Goal: Information Seeking & Learning: Learn about a topic

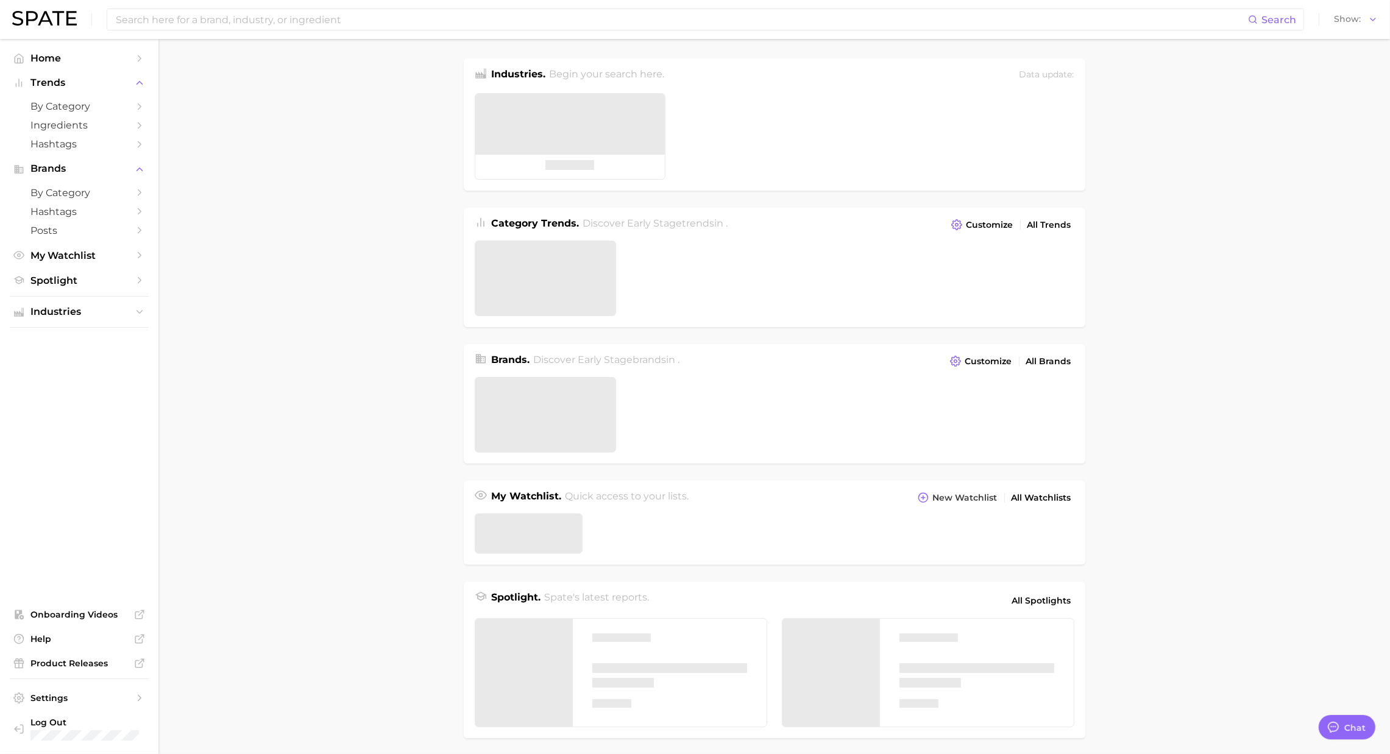
type textarea "x"
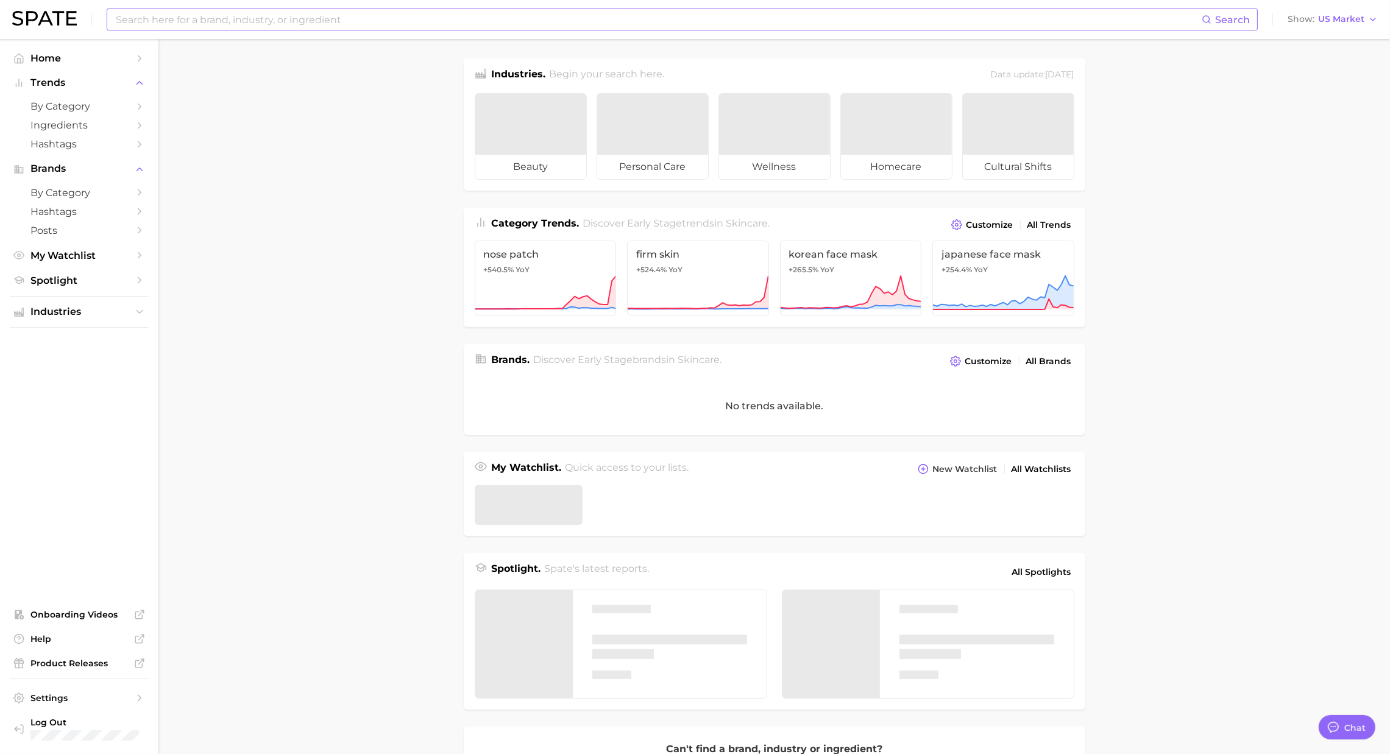
click at [341, 11] on input at bounding box center [658, 19] width 1087 height 21
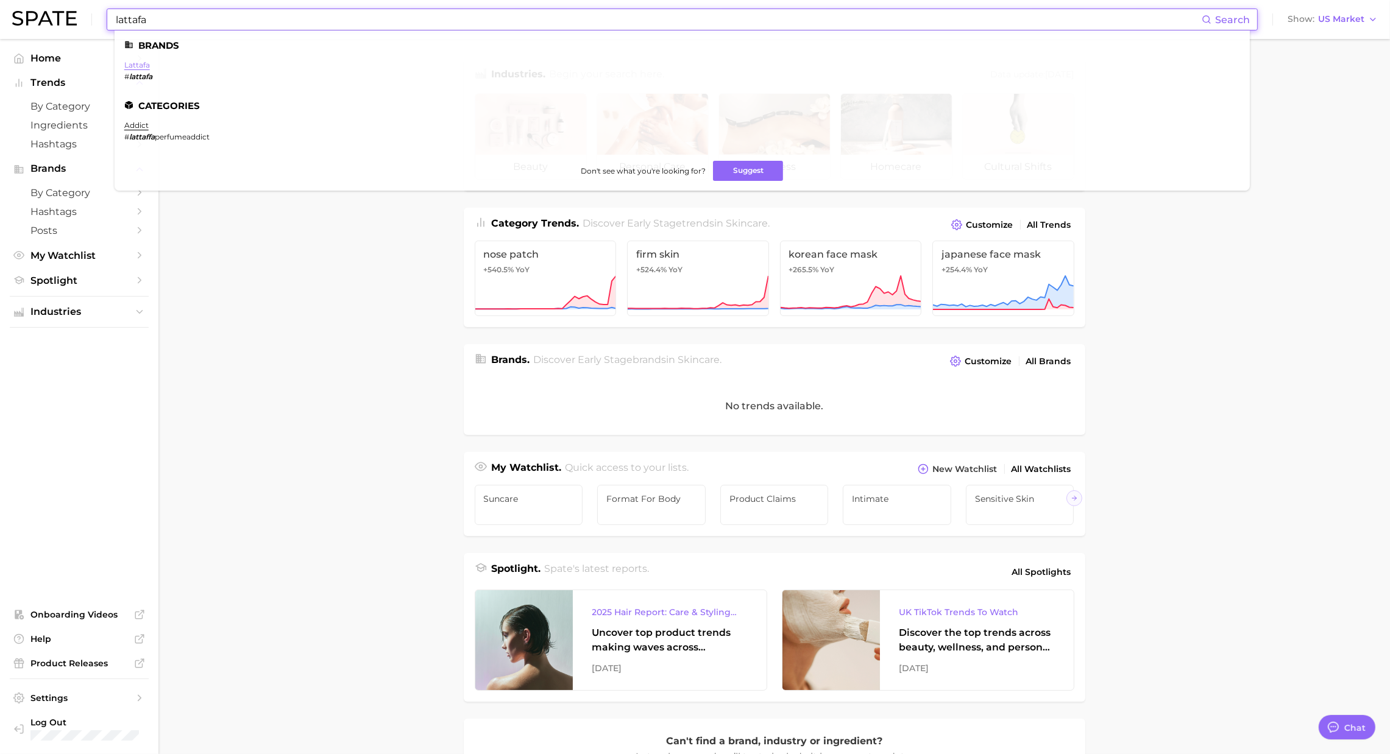
type input "lattafa"
click at [136, 63] on link "lattafa" at bounding box center [137, 64] width 26 height 9
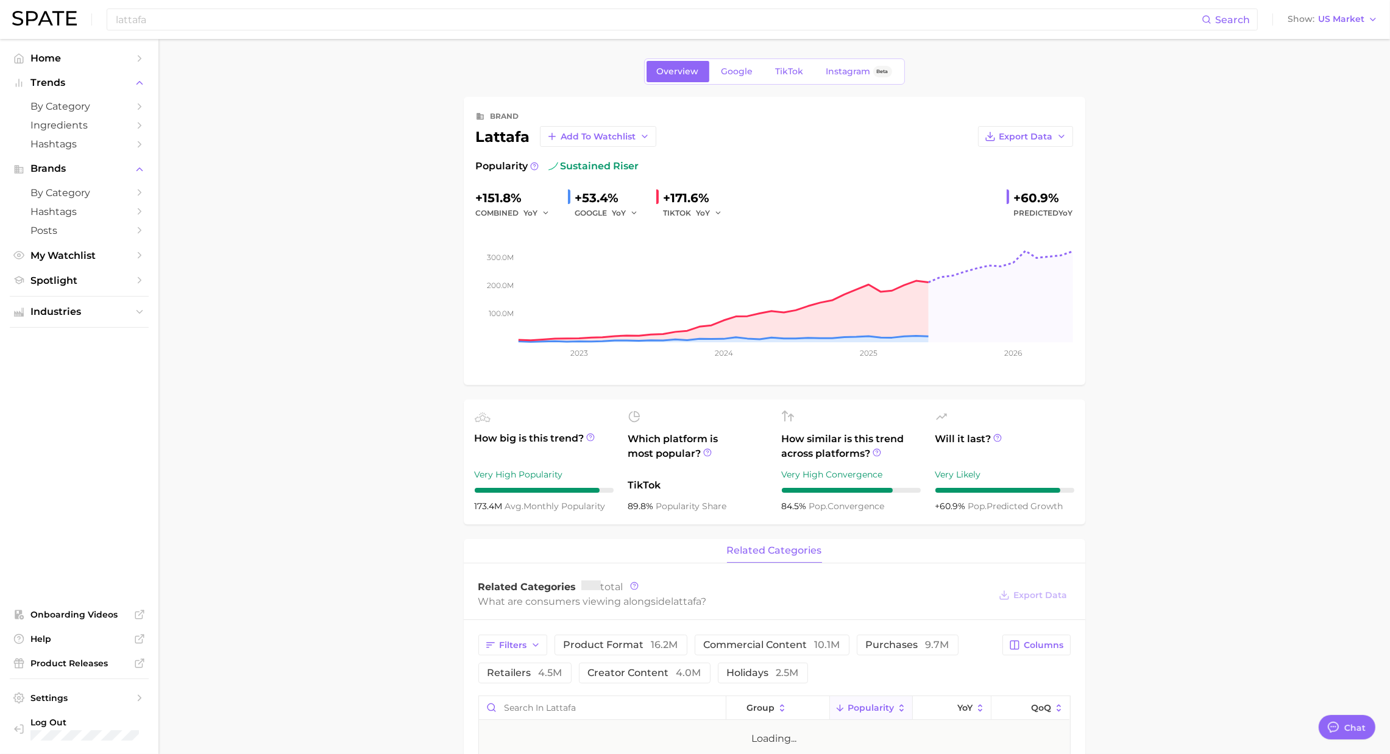
type textarea "x"
click at [799, 78] on link "TikTok" at bounding box center [789, 71] width 49 height 21
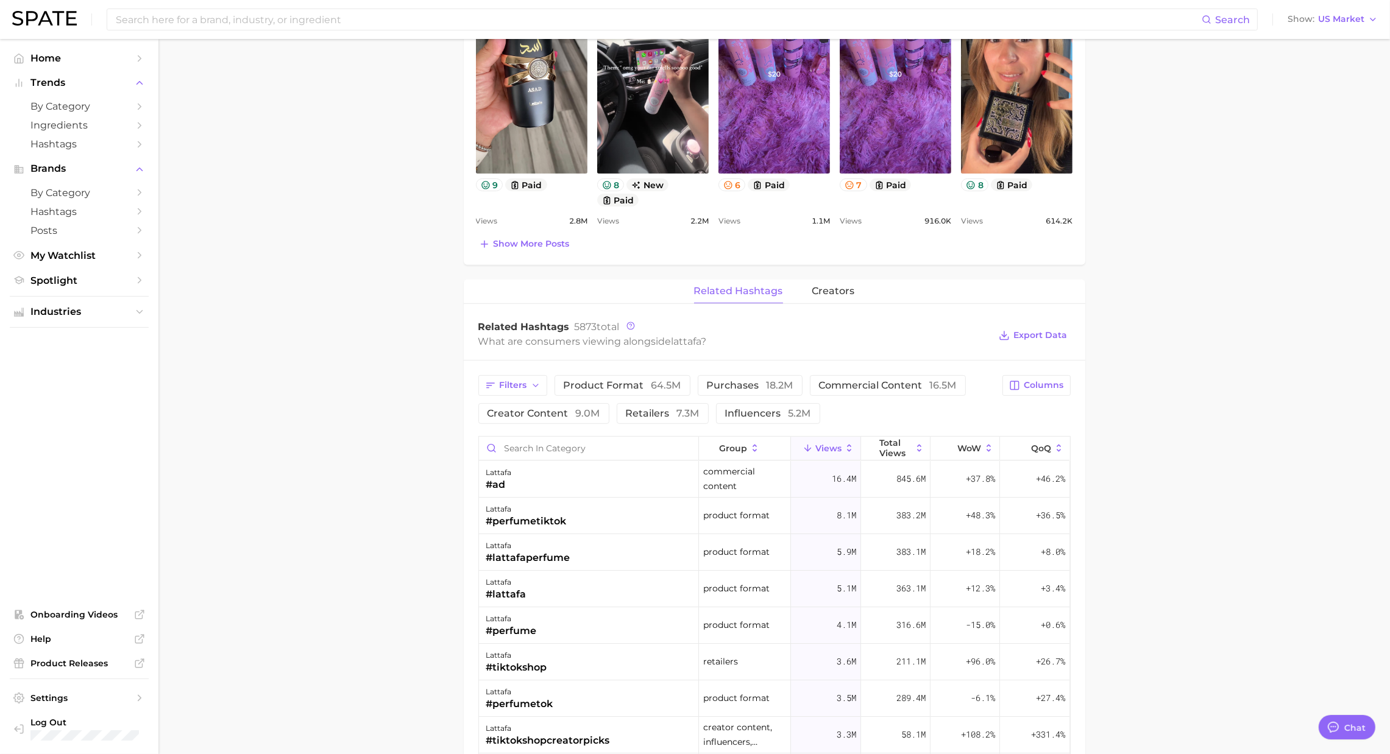
scroll to position [654, 0]
